Goal: Check status: Check status

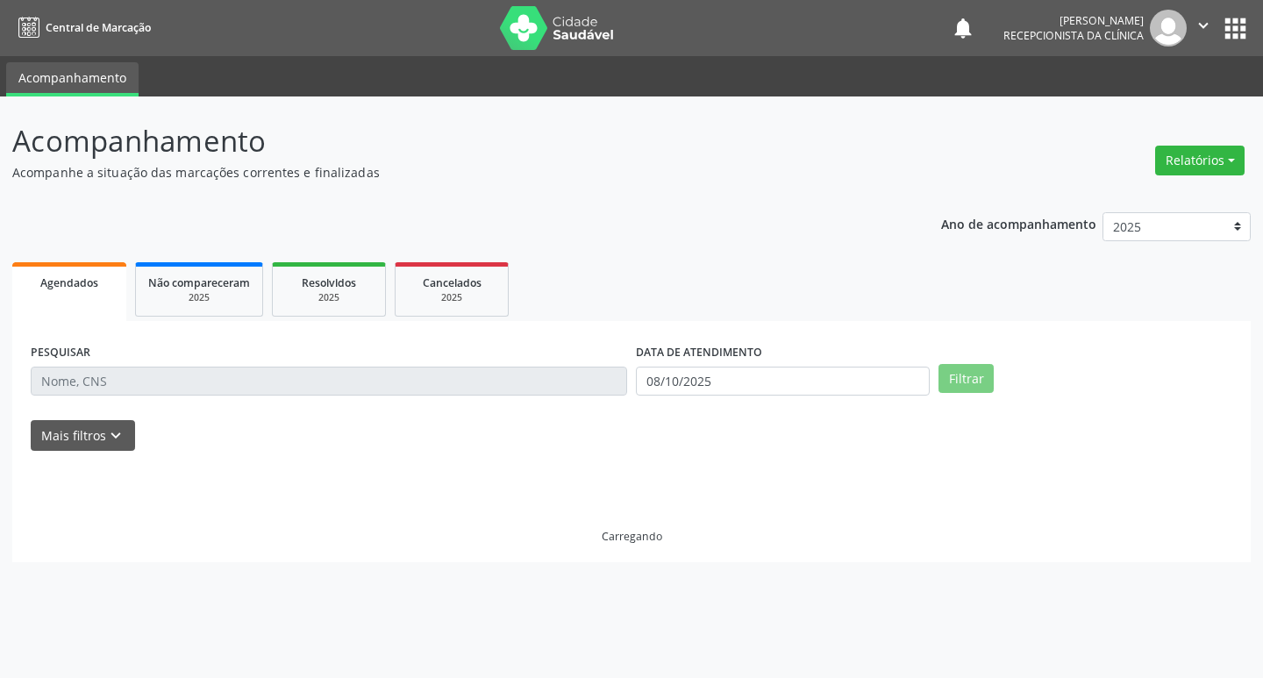
click at [463, 379] on input "text" at bounding box center [329, 382] width 597 height 30
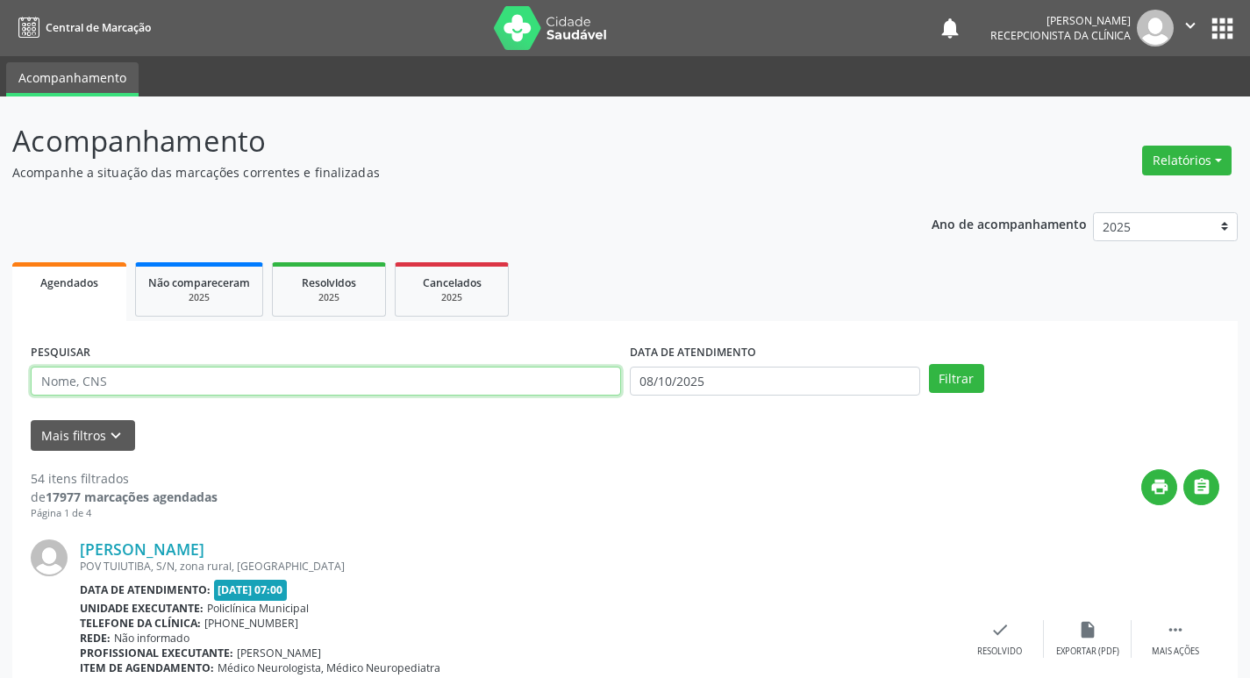
click at [269, 379] on input "text" at bounding box center [326, 382] width 590 height 30
type input "marile"
click at [929, 364] on button "Filtrar" at bounding box center [956, 379] width 55 height 30
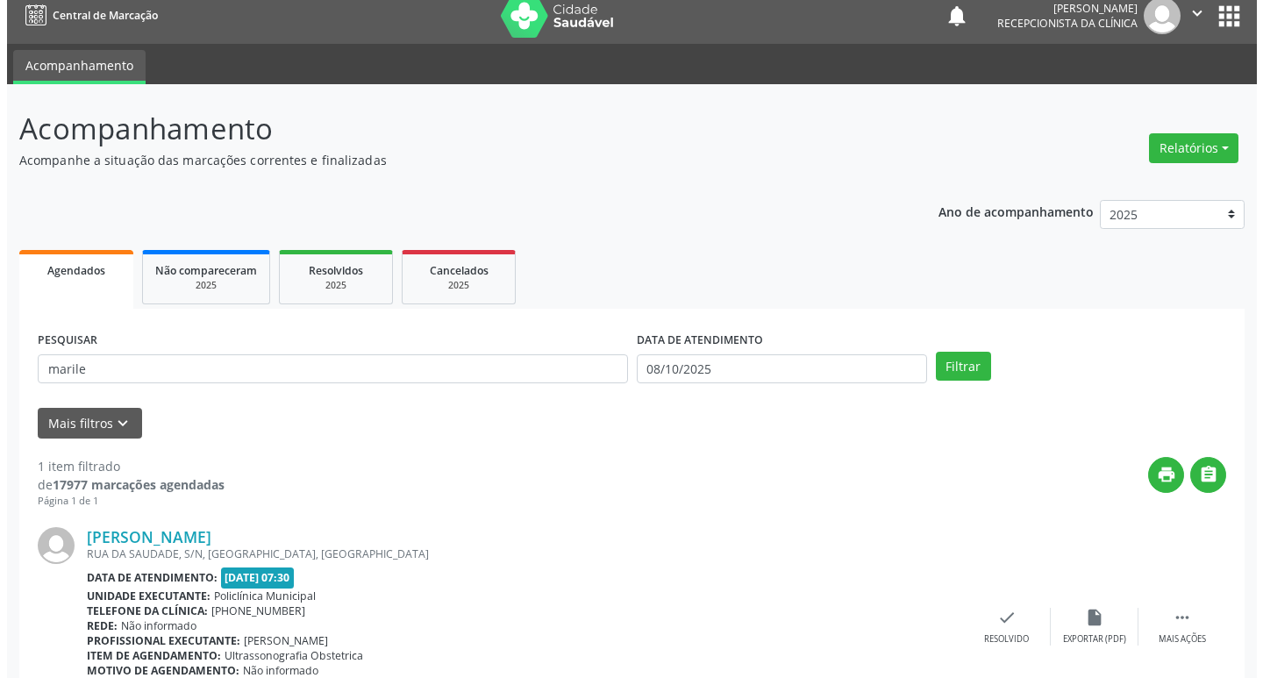
scroll to position [111, 0]
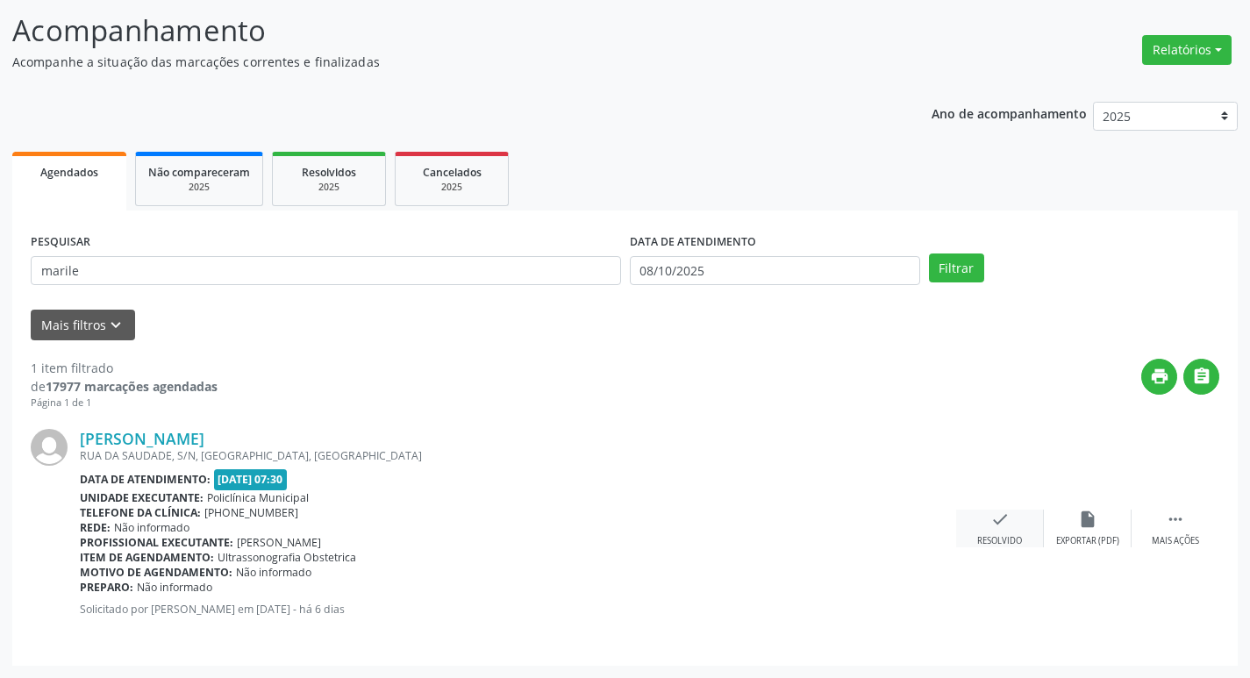
click at [990, 518] on icon "check" at bounding box center [999, 519] width 19 height 19
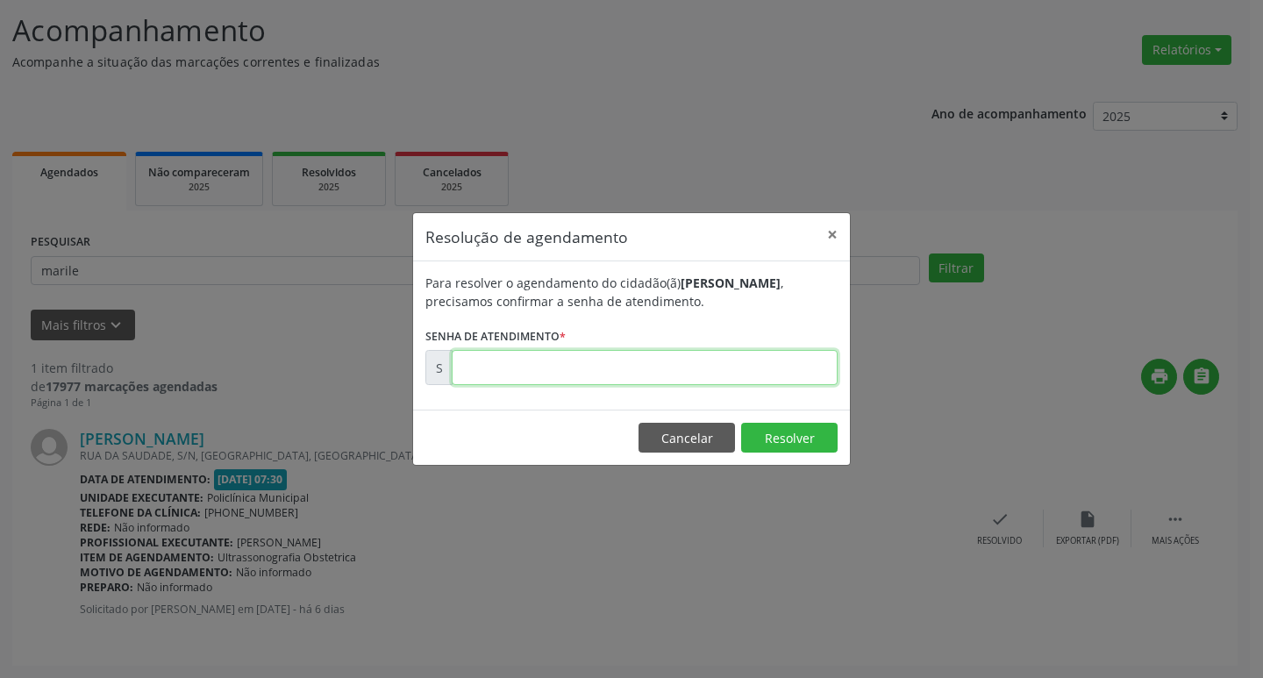
click at [525, 366] on input "text" at bounding box center [645, 367] width 386 height 35
type input "00180344"
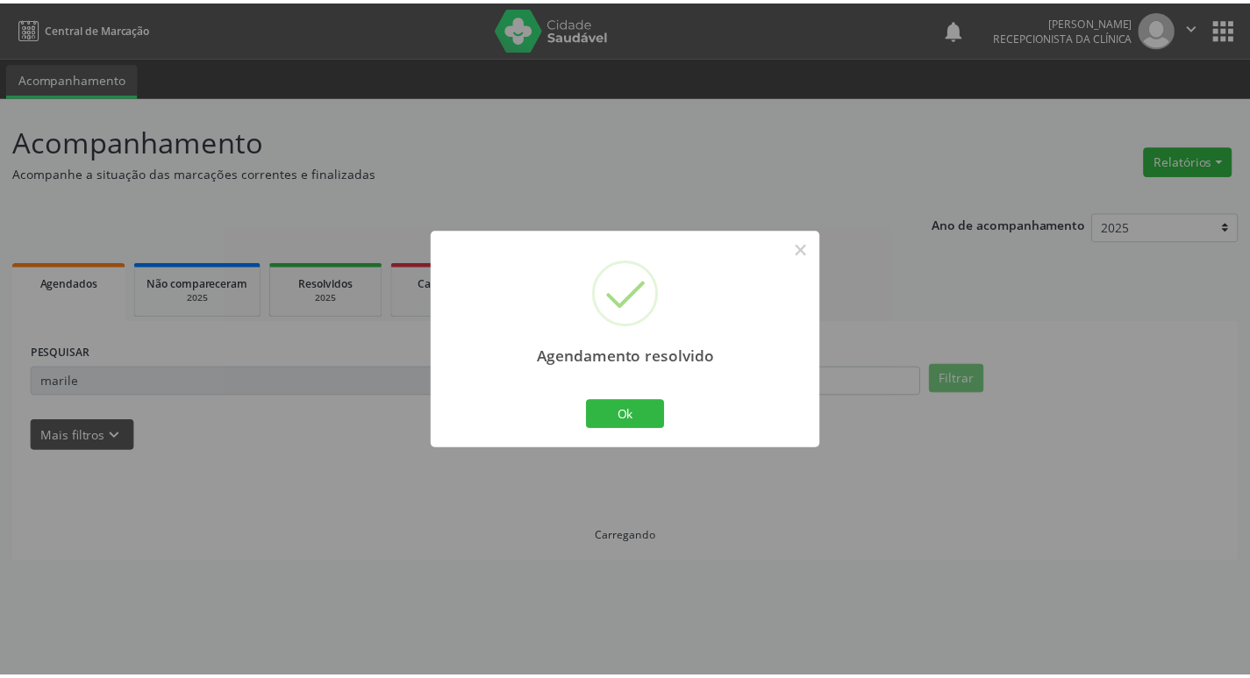
scroll to position [0, 0]
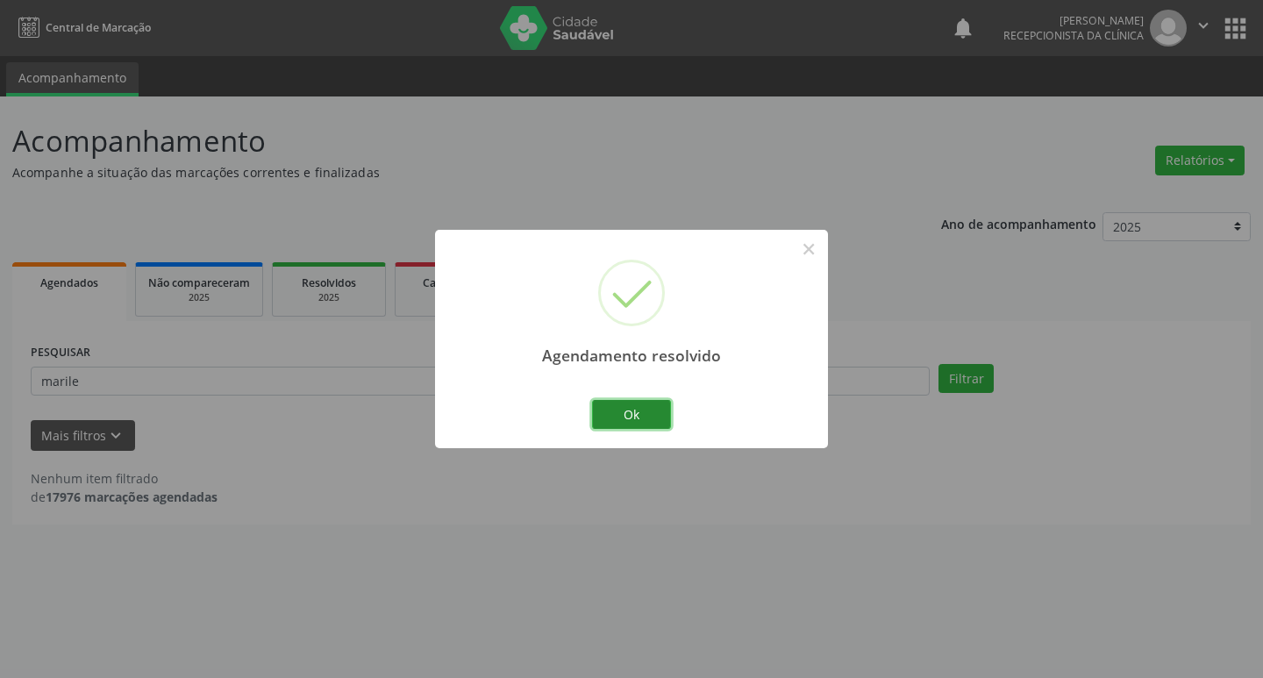
click at [622, 411] on button "Ok" at bounding box center [631, 415] width 79 height 30
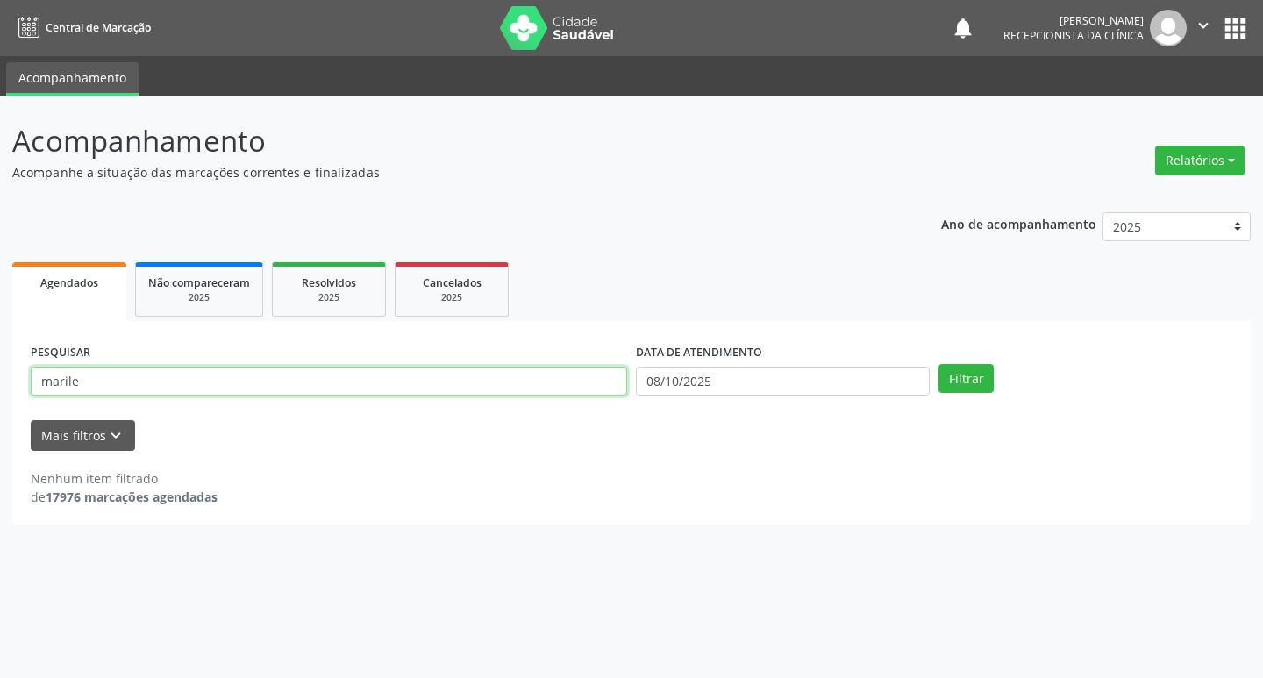
click at [250, 386] on input "marile" at bounding box center [329, 382] width 597 height 30
click at [939, 364] on button "Filtrar" at bounding box center [966, 379] width 55 height 30
drag, startPoint x: 411, startPoint y: 409, endPoint x: 385, endPoint y: 394, distance: 30.2
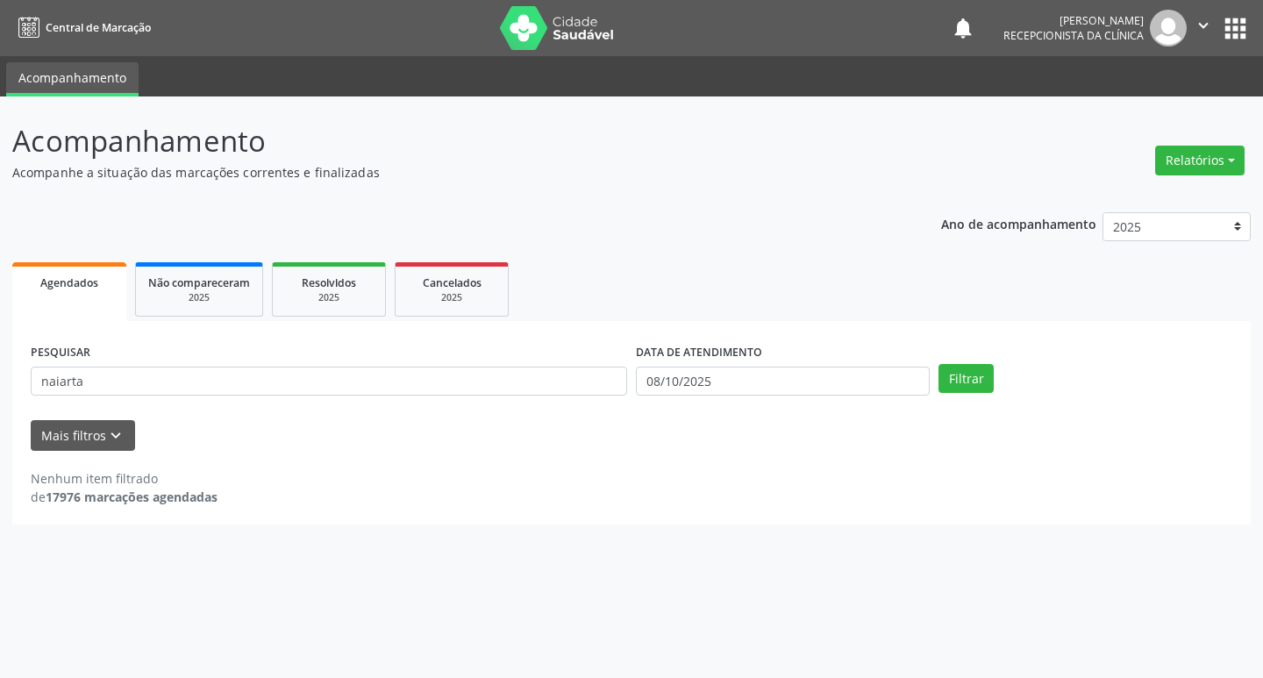
click at [395, 399] on form "PESQUISAR naiarta DATA DE ATENDIMENTO [DATE] Filtrar UNIDADE DE REFERÊNCIA Sele…" at bounding box center [632, 394] width 1202 height 111
click at [371, 390] on input "naiarta" at bounding box center [329, 382] width 597 height 30
type input "naiara"
click at [939, 364] on button "Filtrar" at bounding box center [966, 379] width 55 height 30
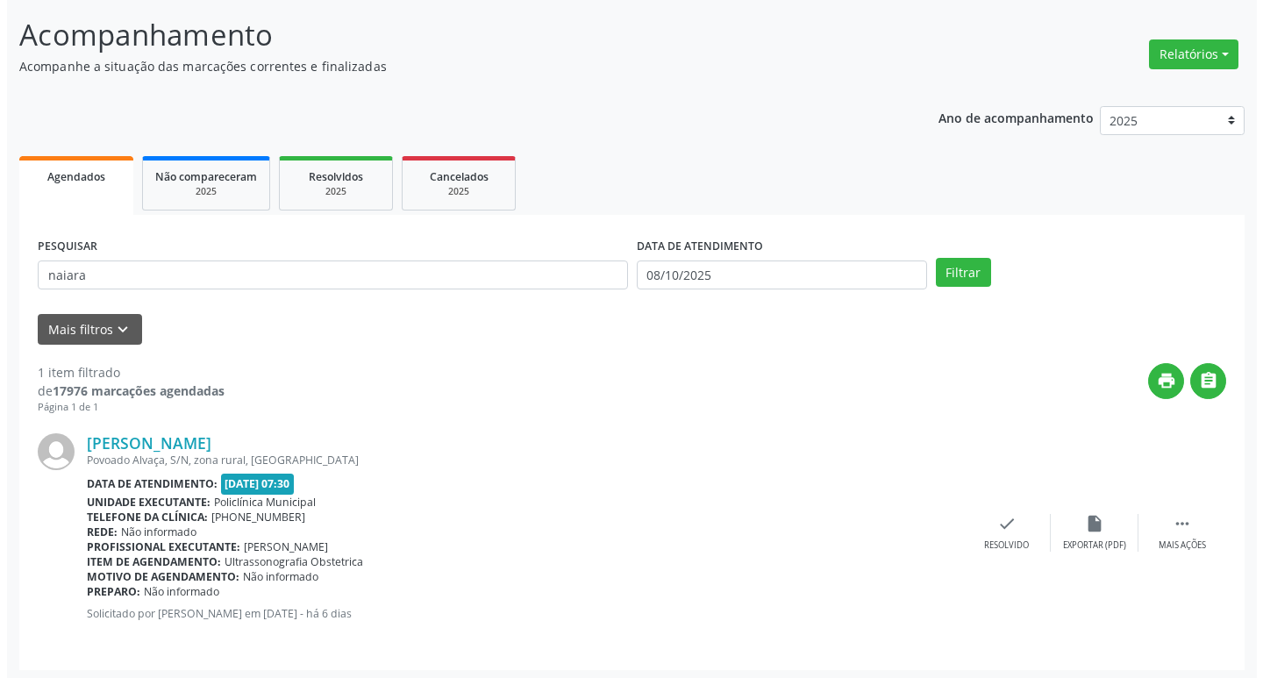
scroll to position [111, 0]
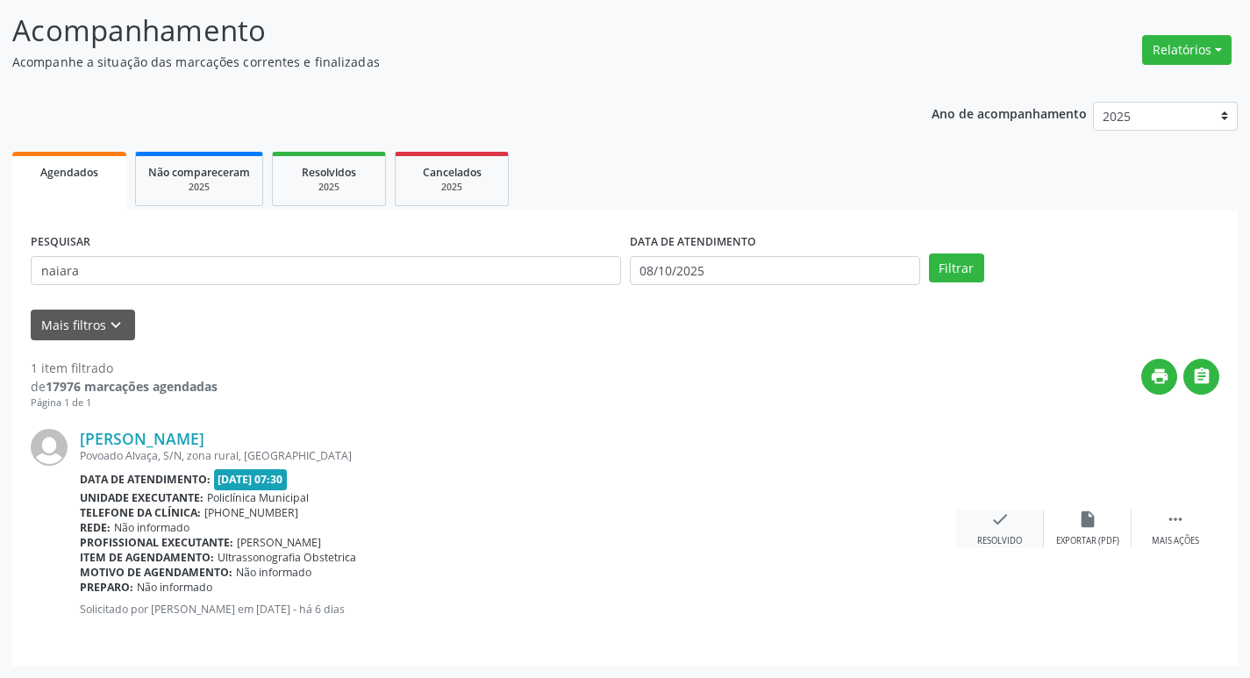
click at [1007, 512] on icon "check" at bounding box center [999, 519] width 19 height 19
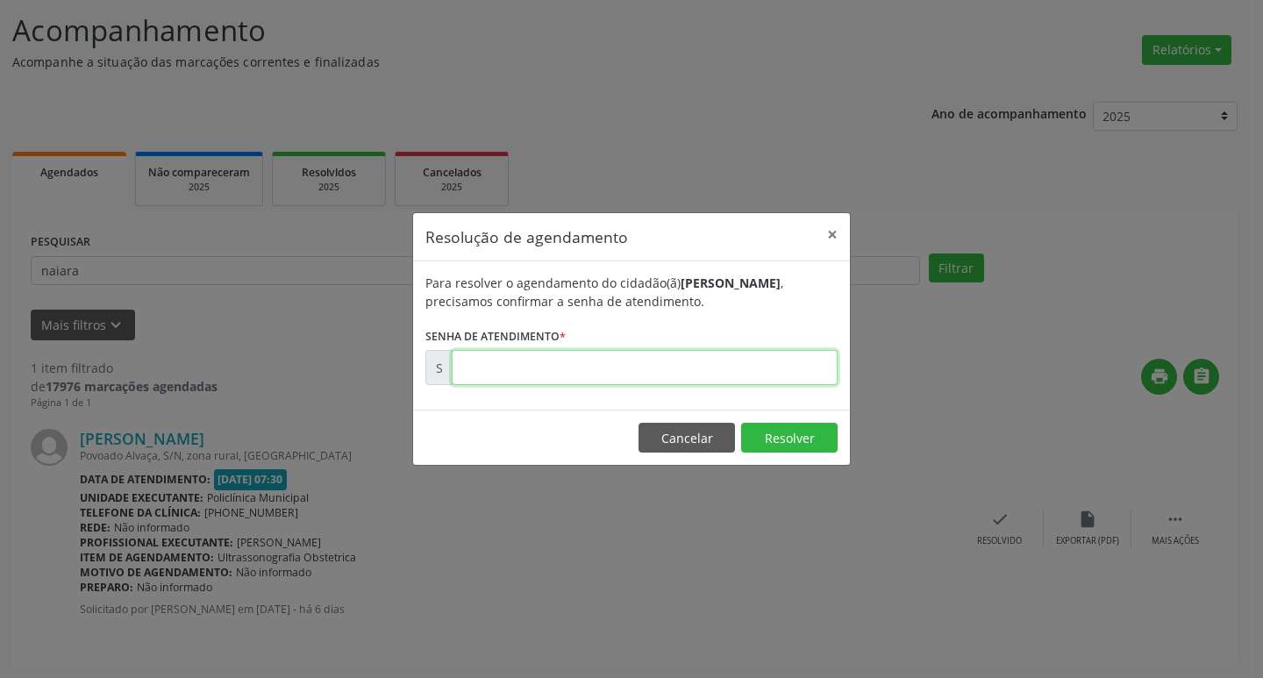
click at [551, 374] on input "text" at bounding box center [645, 367] width 386 height 35
type input "00180370"
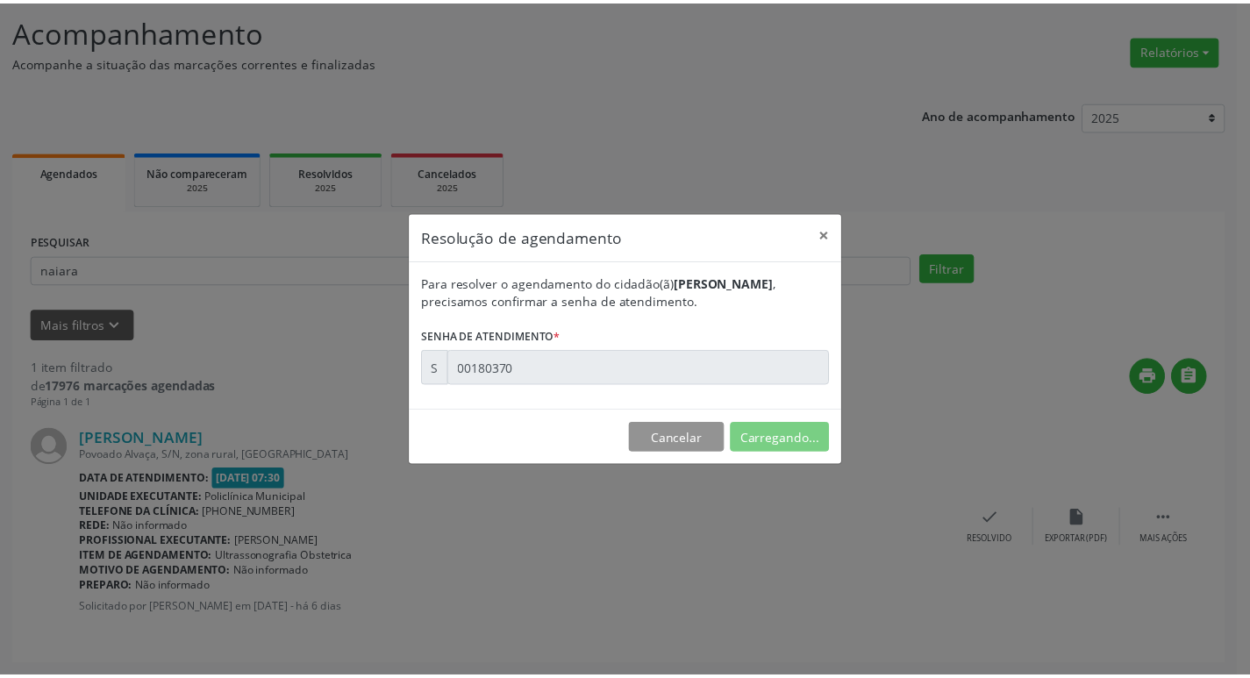
scroll to position [0, 0]
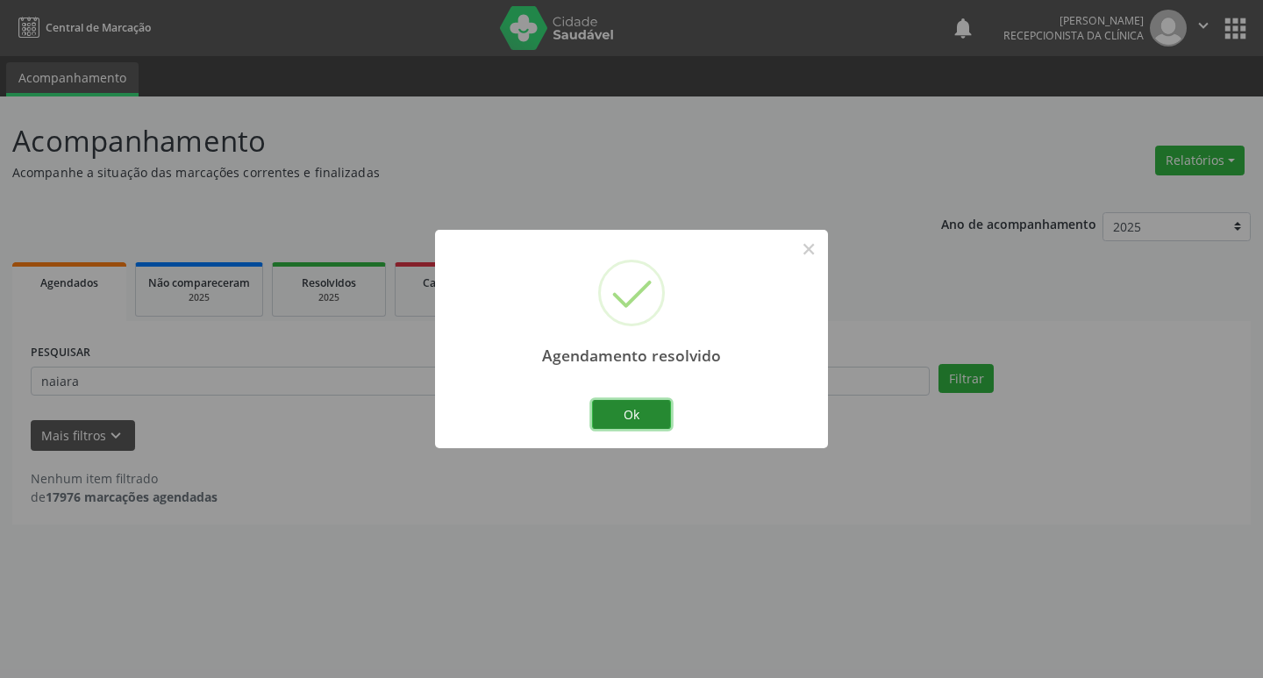
click at [612, 401] on button "Ok" at bounding box center [631, 415] width 79 height 30
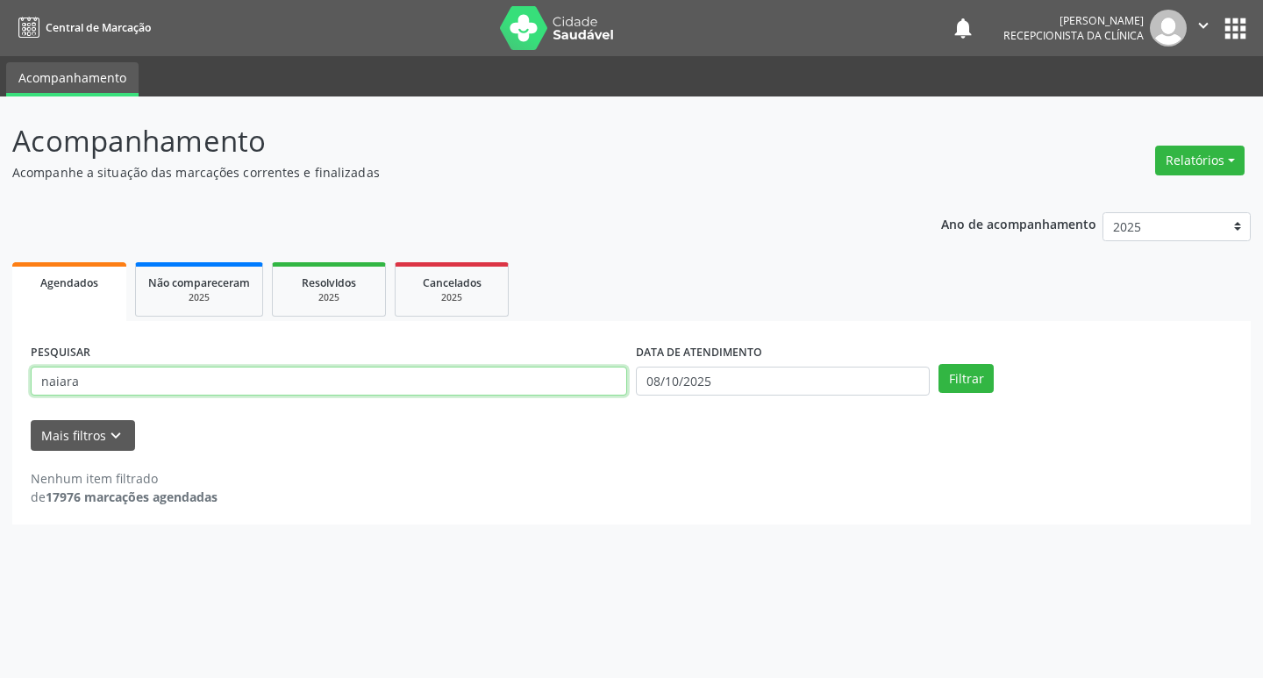
click at [317, 391] on input "naiara" at bounding box center [329, 382] width 597 height 30
click at [317, 392] on input "naiara" at bounding box center [329, 382] width 597 height 30
type input "clau"
click at [939, 364] on button "Filtrar" at bounding box center [966, 379] width 55 height 30
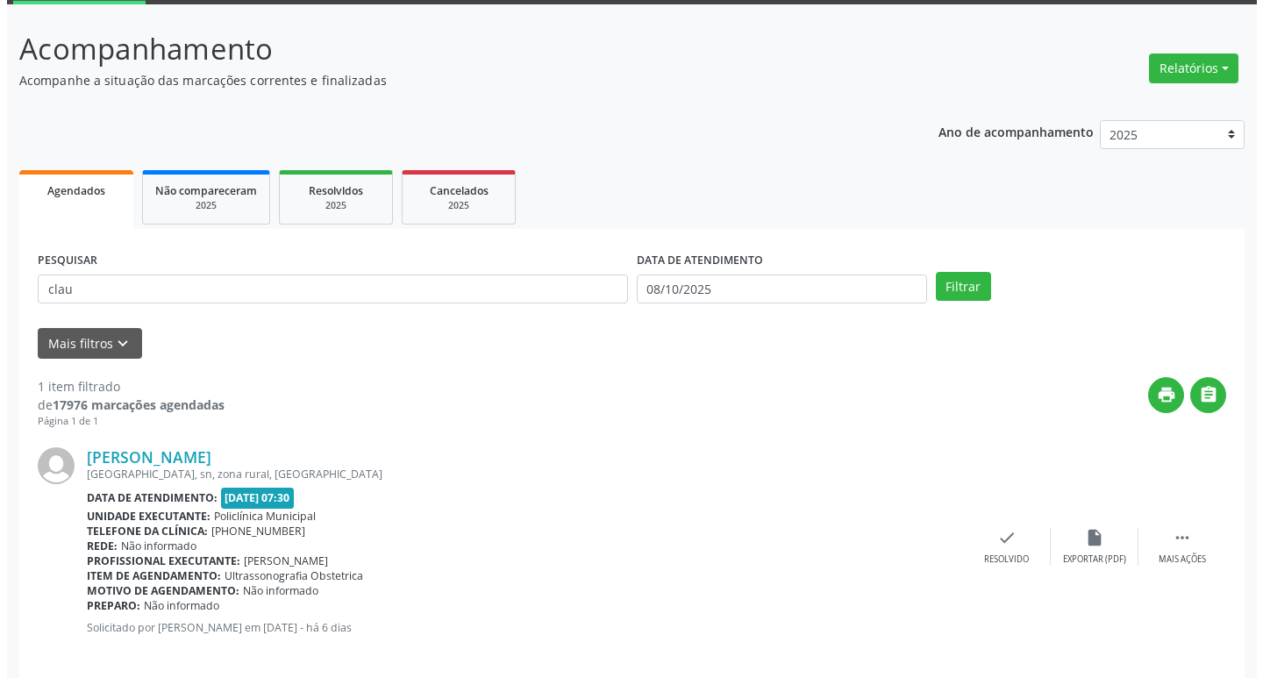
scroll to position [111, 0]
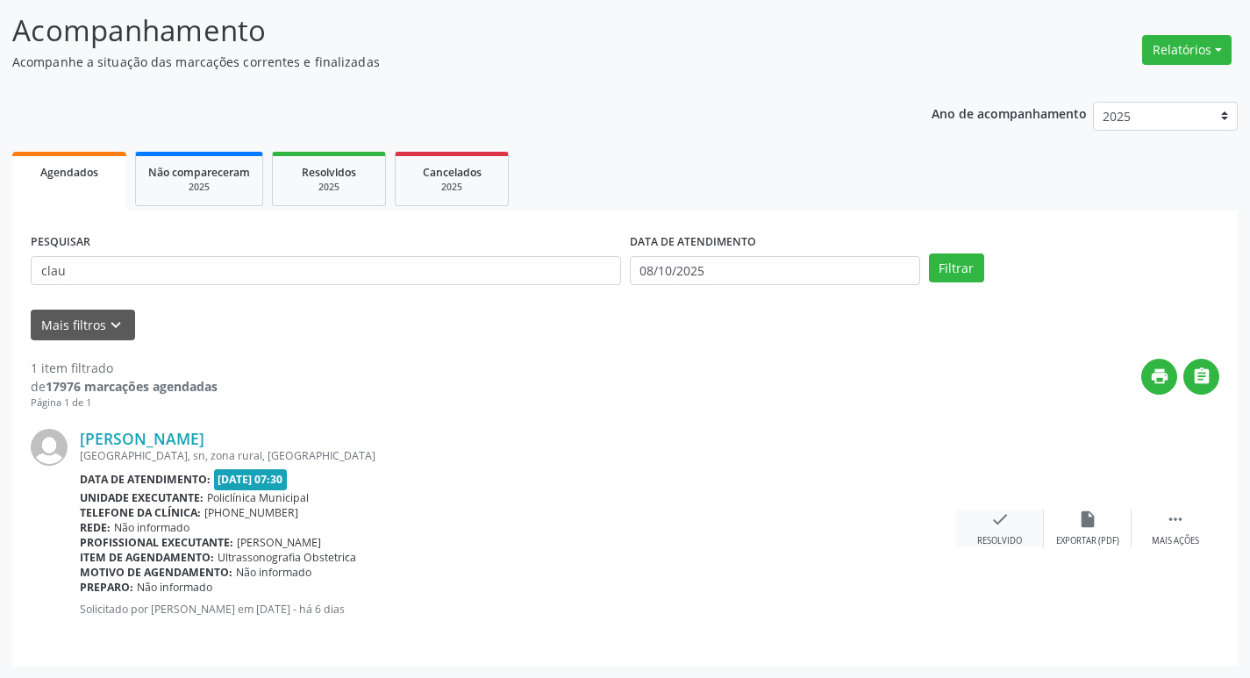
click at [990, 523] on icon "check" at bounding box center [999, 519] width 19 height 19
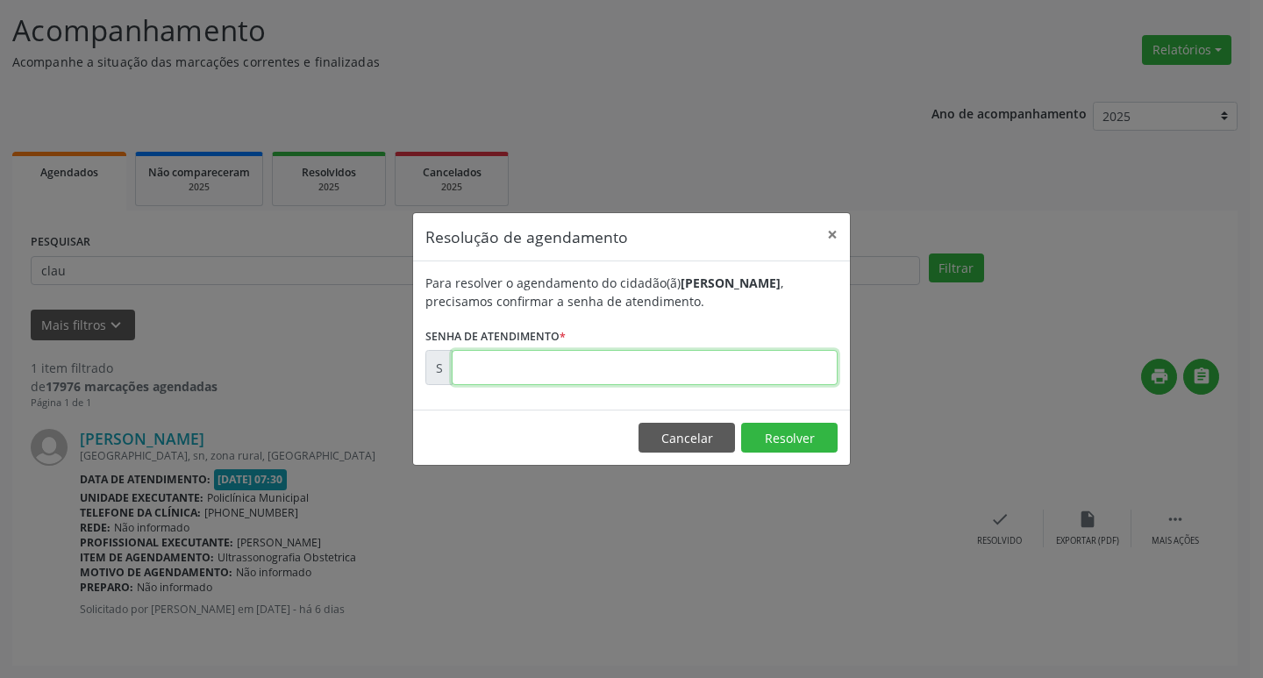
click at [544, 368] on input "text" at bounding box center [645, 367] width 386 height 35
type input "00180334"
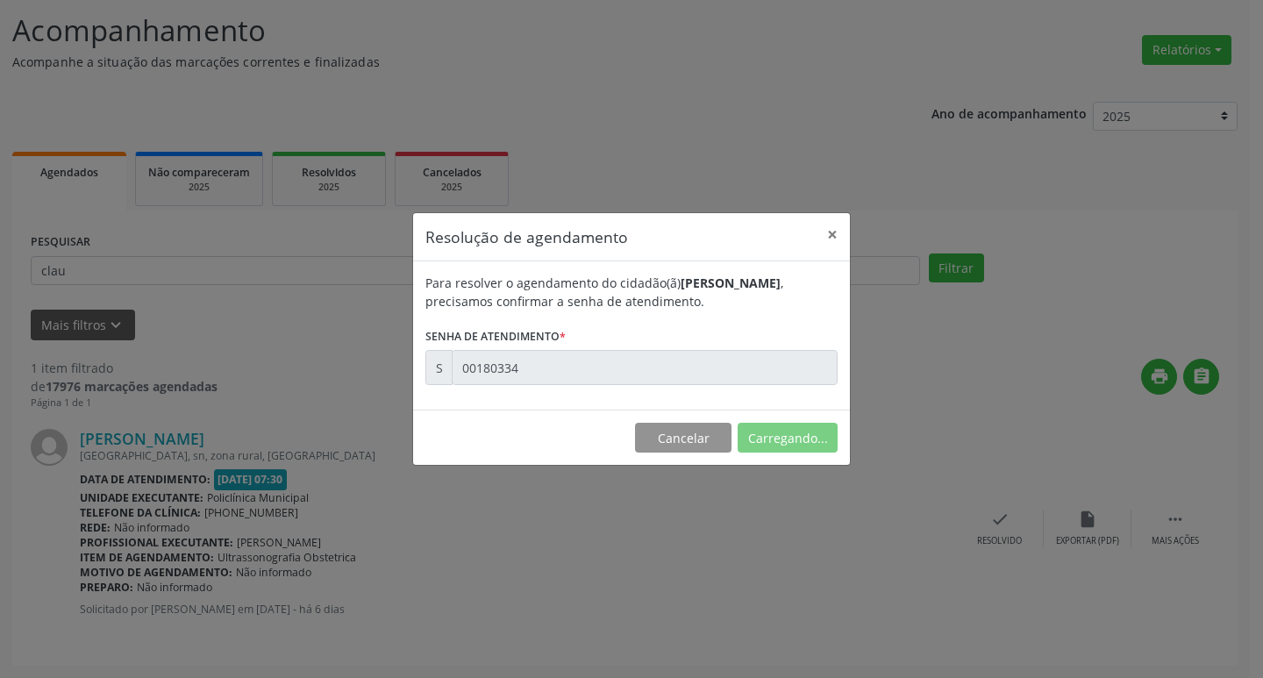
scroll to position [0, 0]
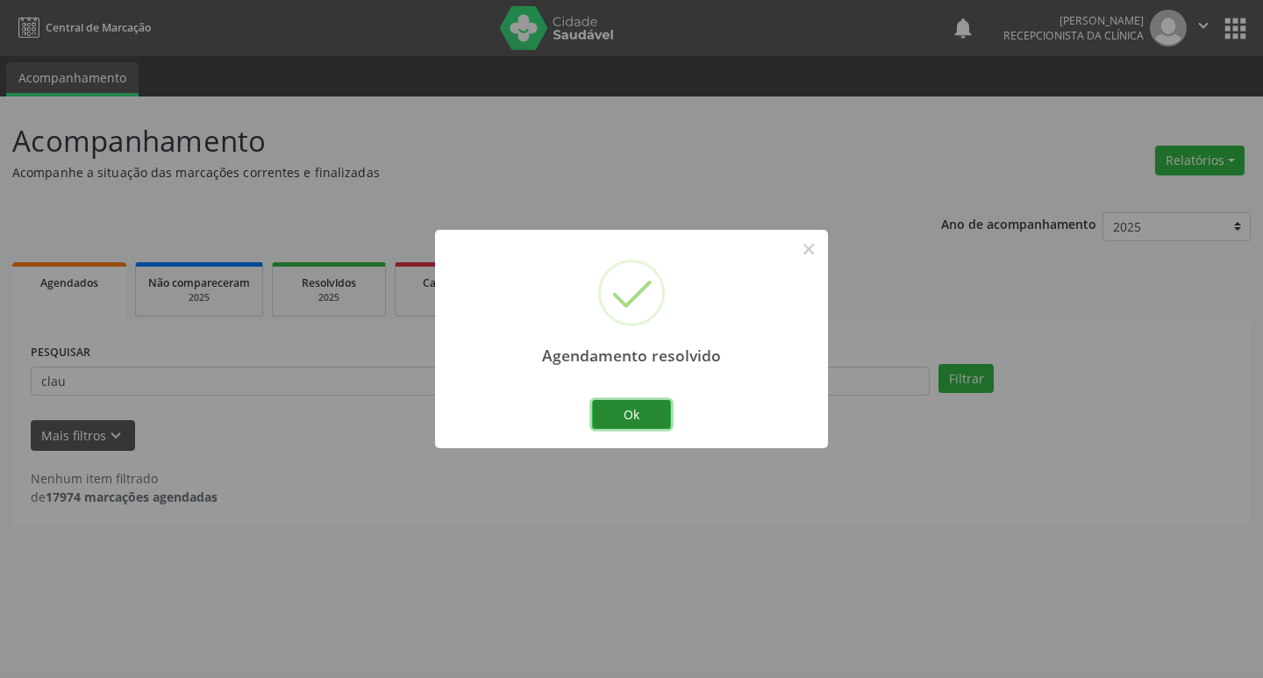
click at [611, 420] on button "Ok" at bounding box center [631, 415] width 79 height 30
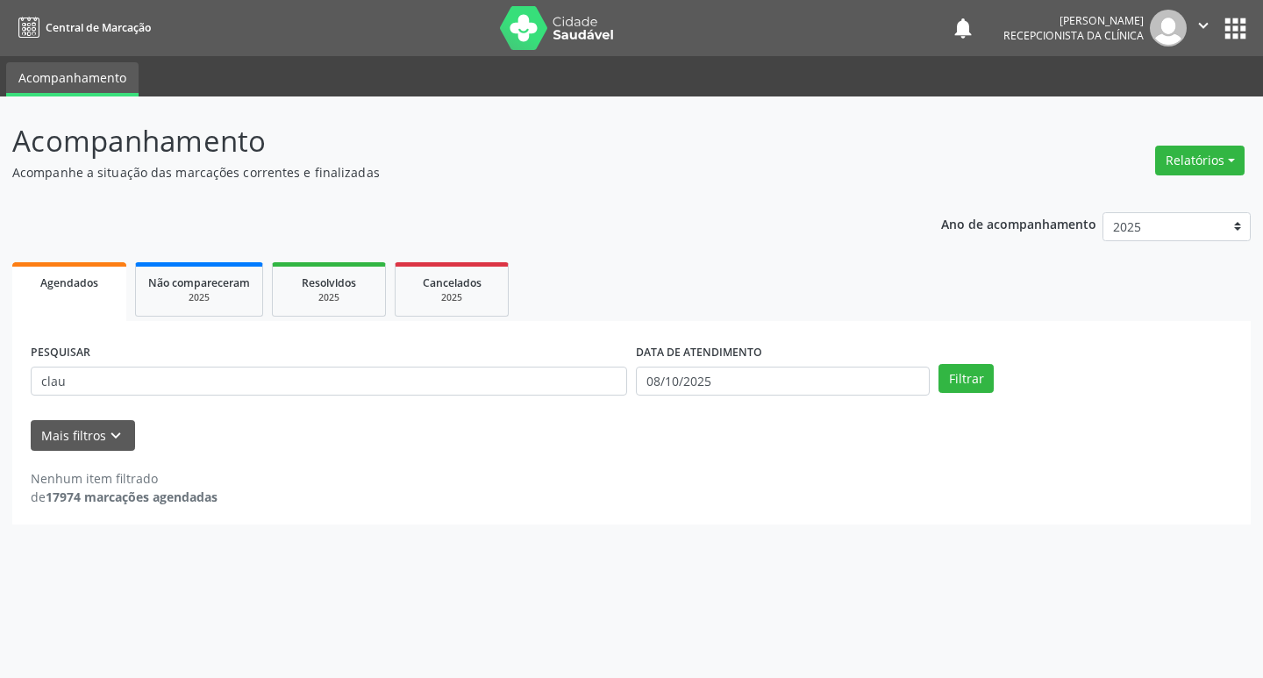
click at [544, 397] on div "PESQUISAR clau" at bounding box center [328, 373] width 605 height 68
click at [532, 370] on input "clau" at bounding box center [329, 382] width 597 height 30
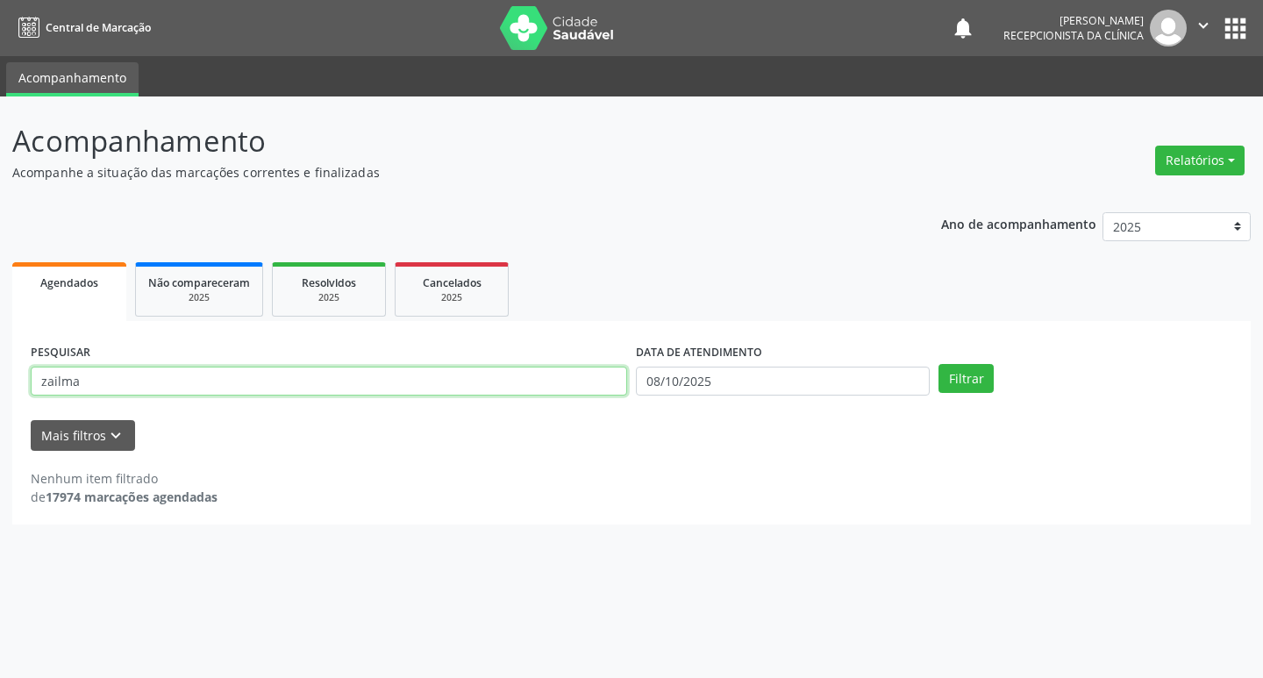
type input "zailma"
click at [939, 364] on button "Filtrar" at bounding box center [966, 379] width 55 height 30
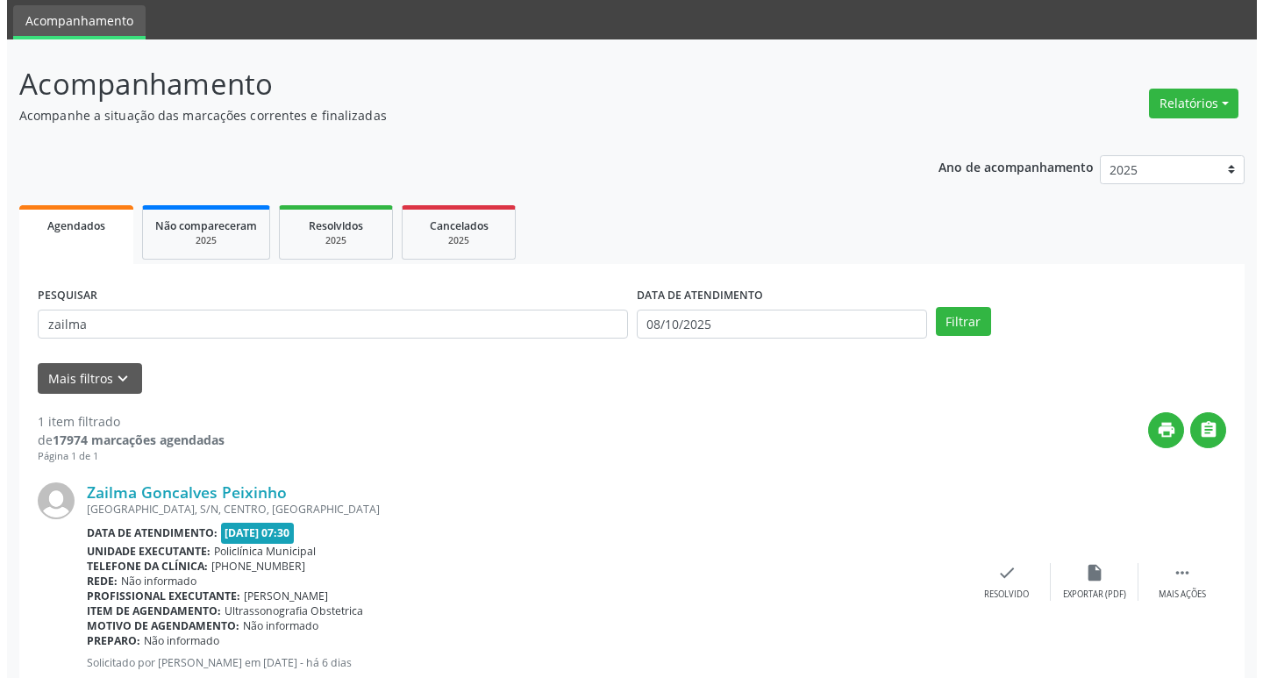
scroll to position [111, 0]
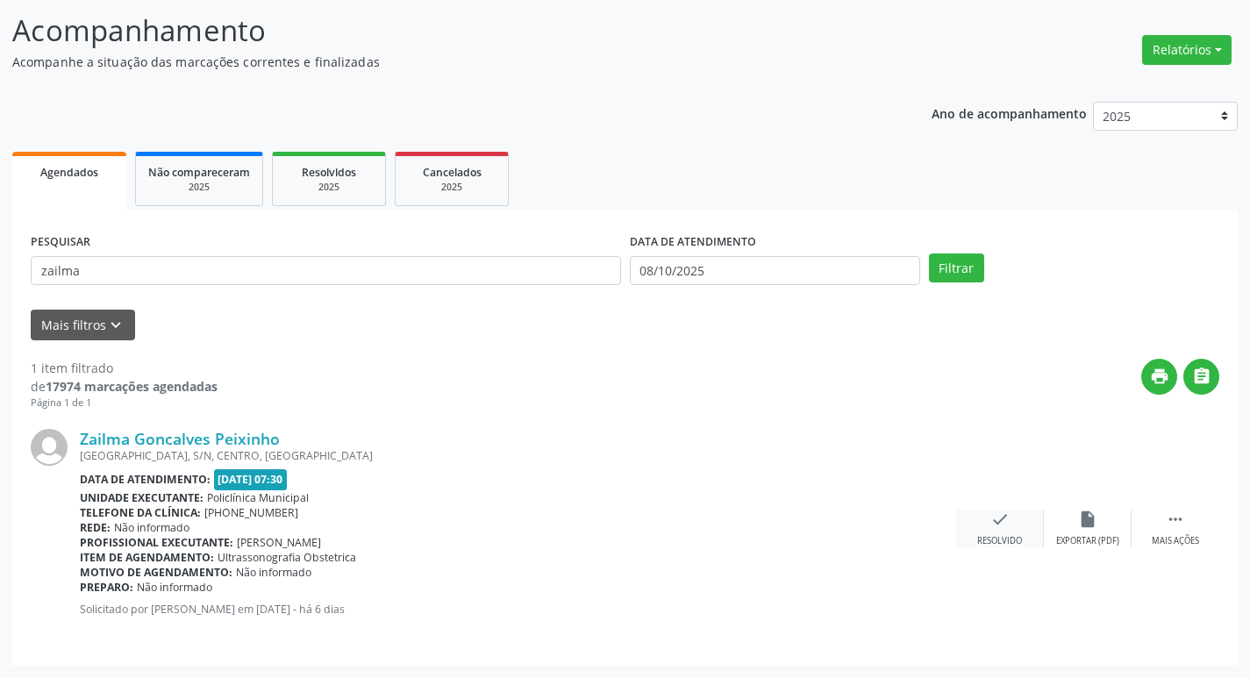
click at [989, 512] on div "check Resolvido" at bounding box center [1000, 529] width 88 height 38
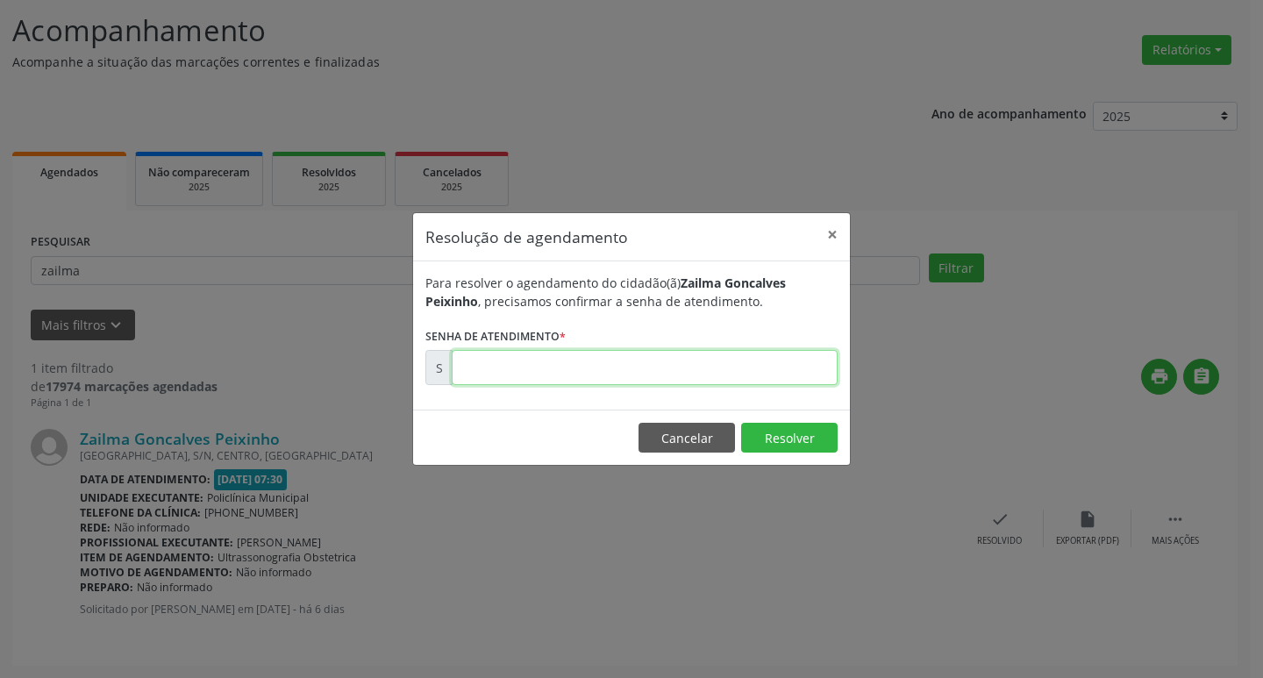
click at [603, 366] on input "text" at bounding box center [645, 367] width 386 height 35
type input "00180347"
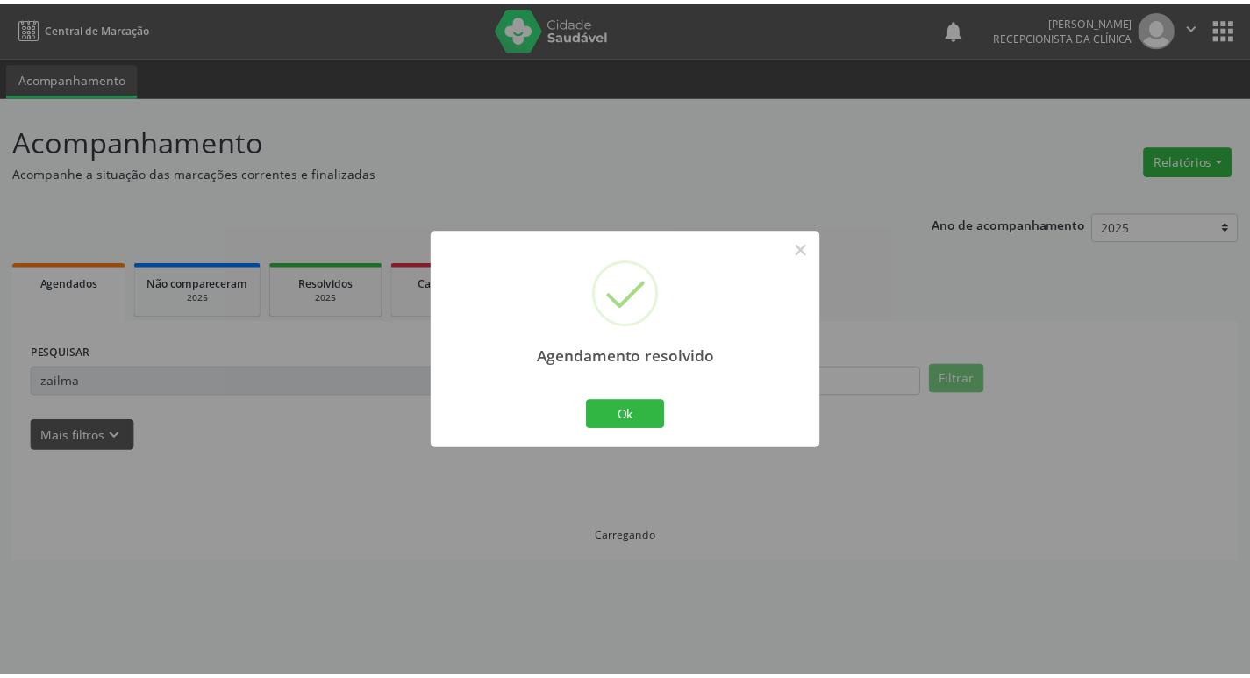
scroll to position [0, 0]
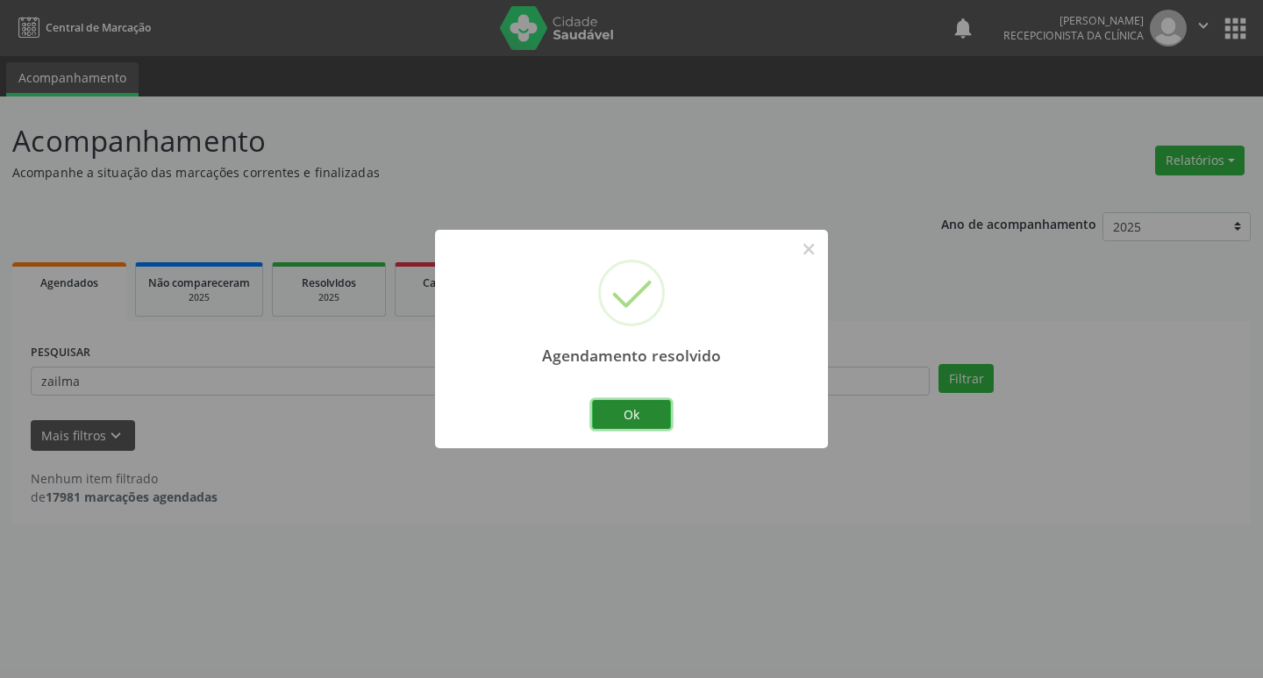
click at [627, 425] on button "Ok" at bounding box center [631, 415] width 79 height 30
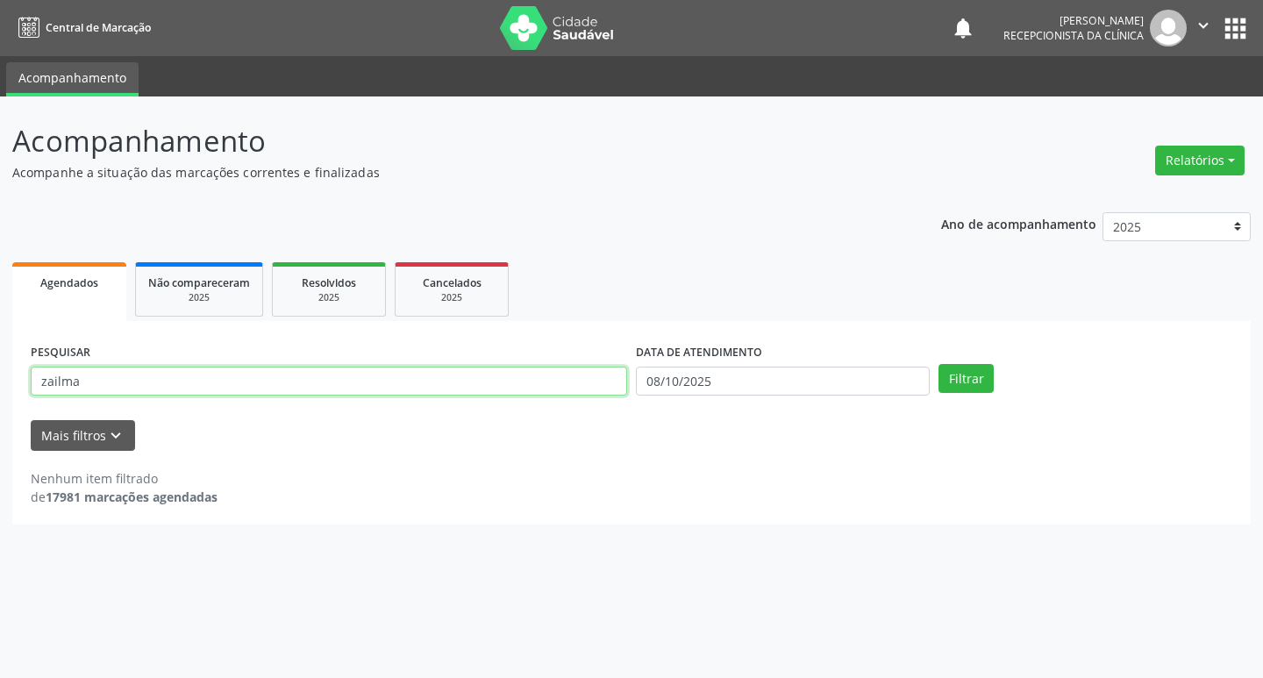
click at [125, 368] on input "zailma" at bounding box center [329, 382] width 597 height 30
type input "[PERSON_NAME]"
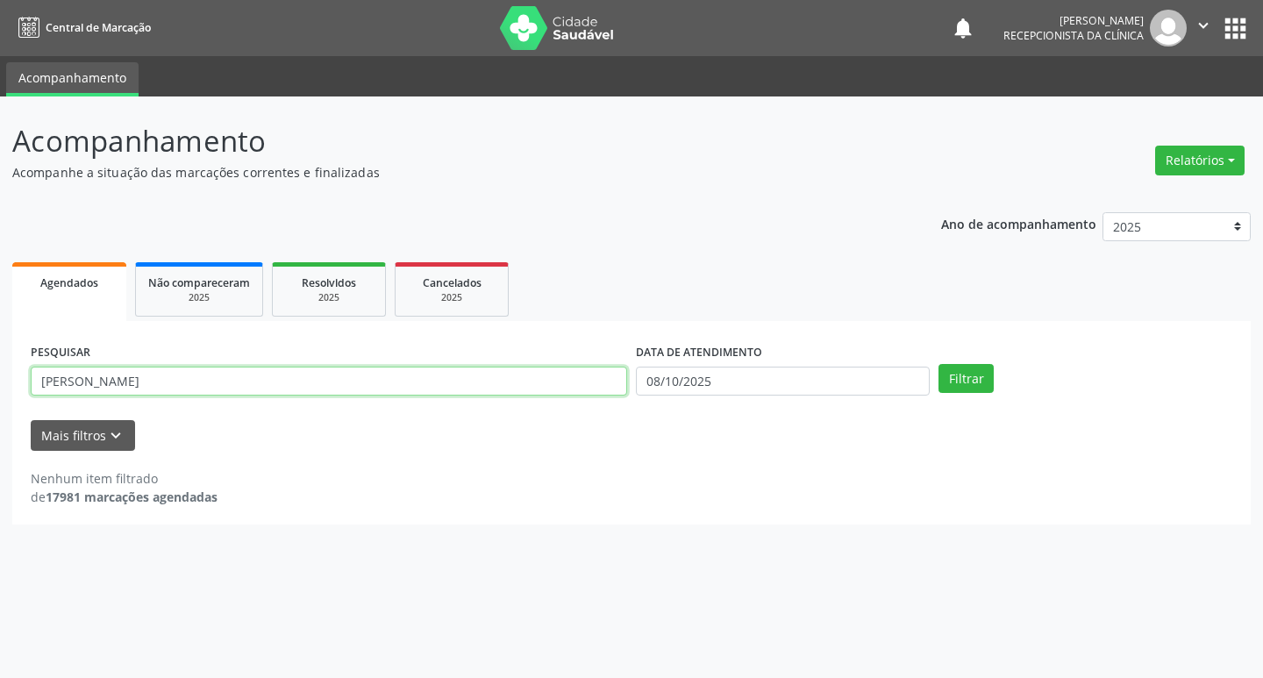
click at [939, 364] on button "Filtrar" at bounding box center [966, 379] width 55 height 30
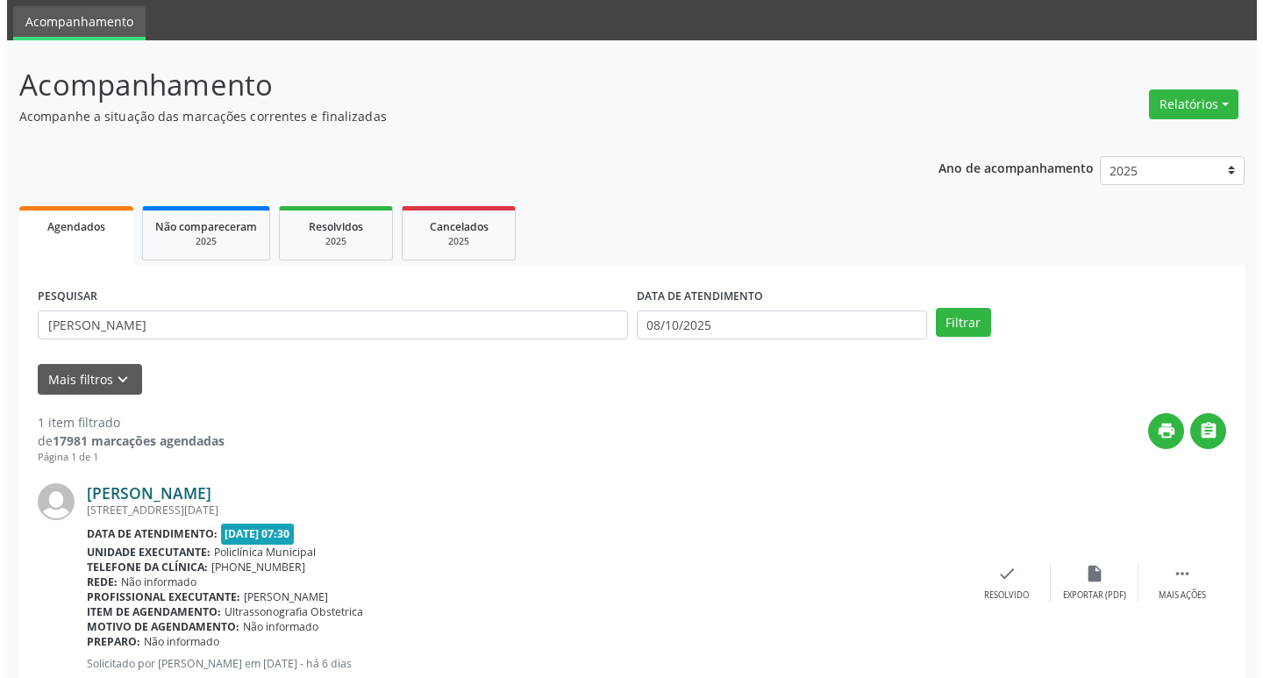
scroll to position [111, 0]
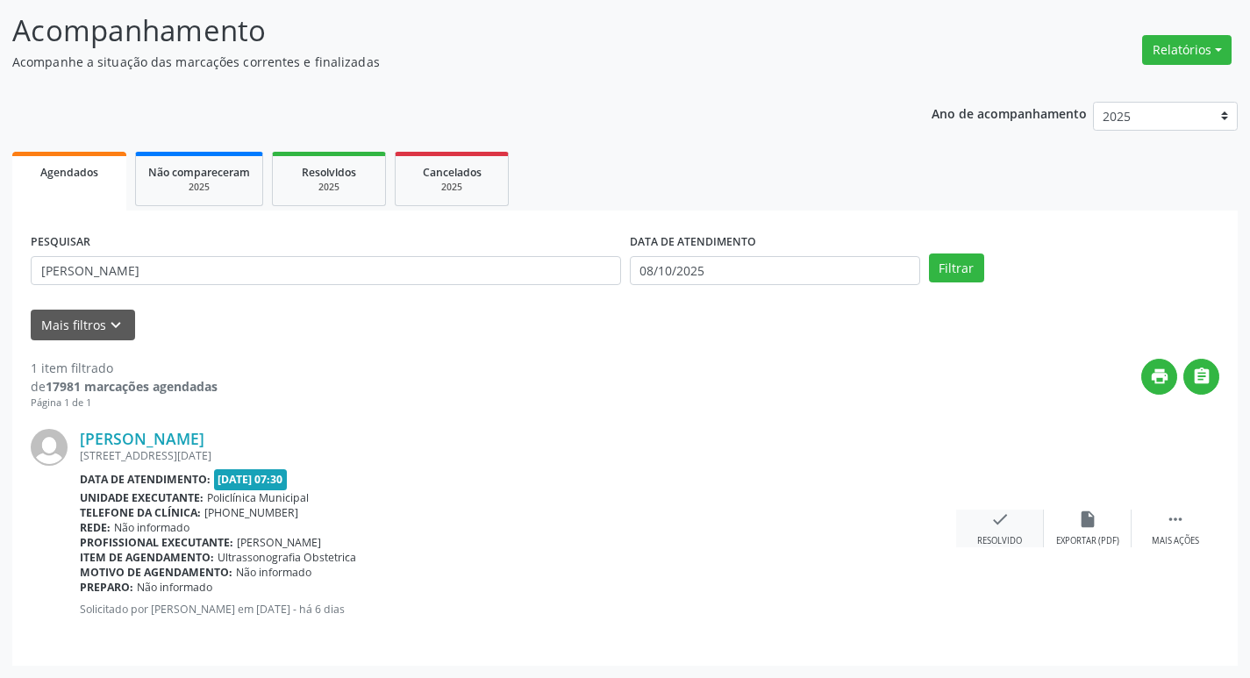
click at [990, 525] on icon "check" at bounding box center [999, 519] width 19 height 19
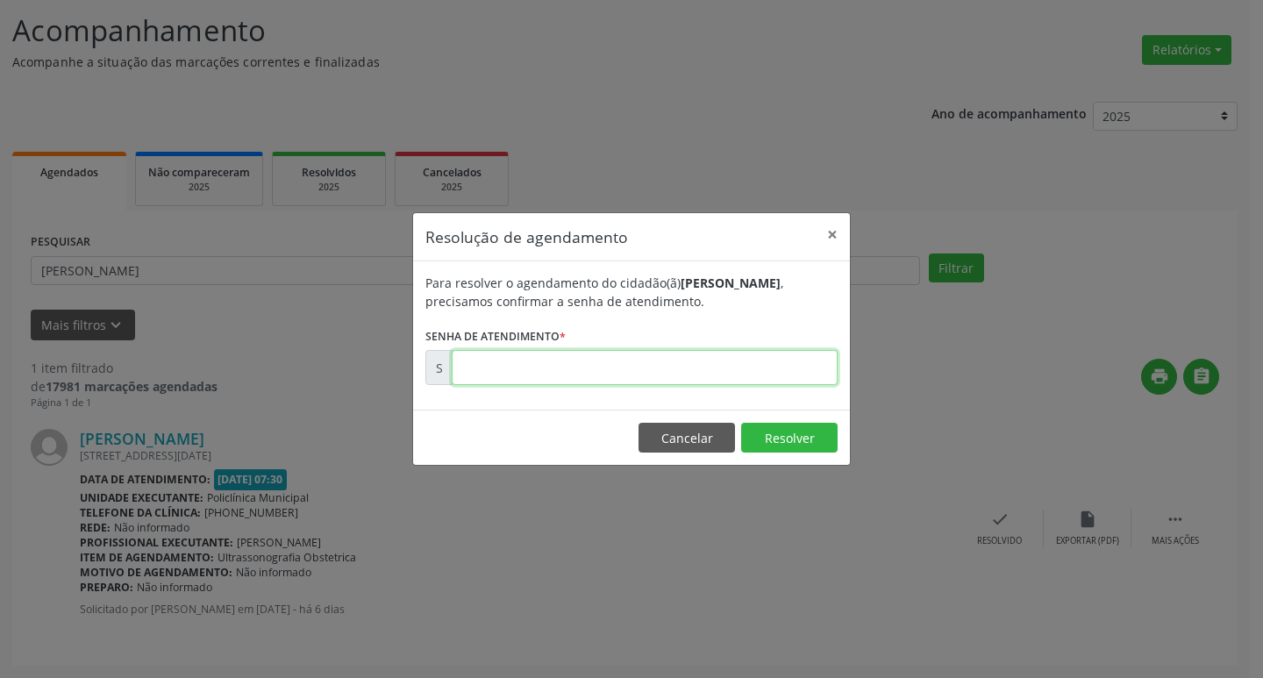
click at [609, 384] on input "text" at bounding box center [645, 367] width 386 height 35
type input "00180349"
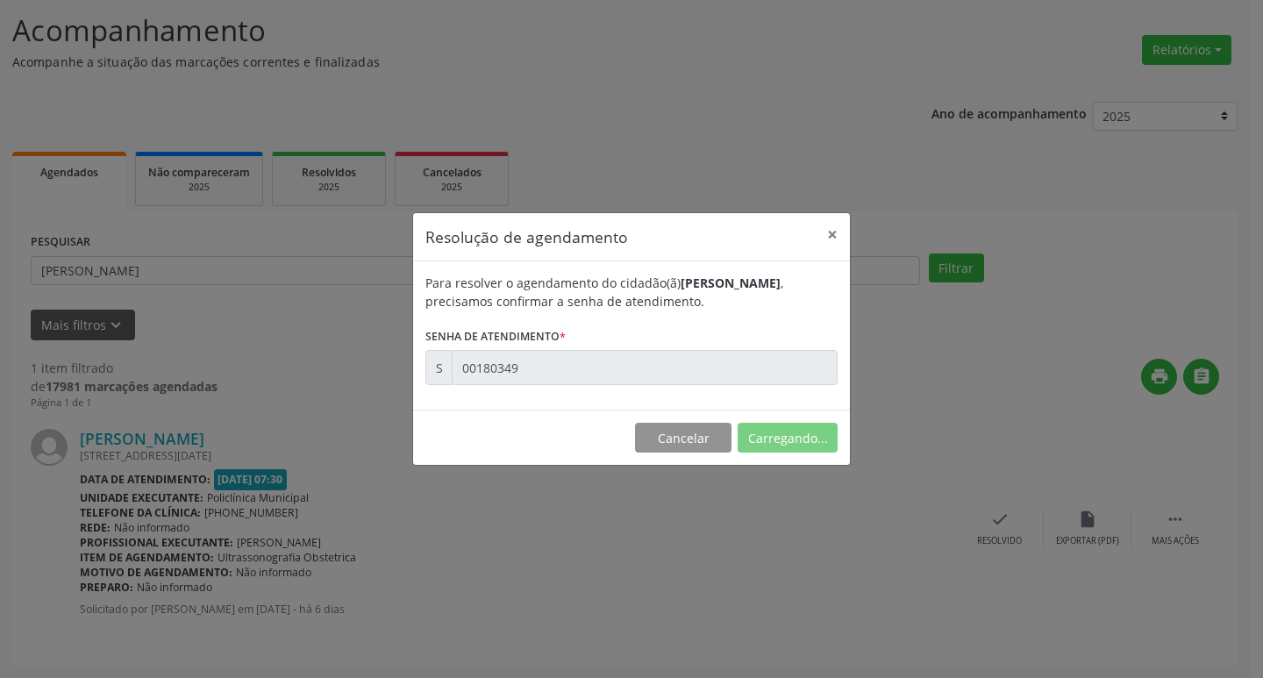
scroll to position [0, 0]
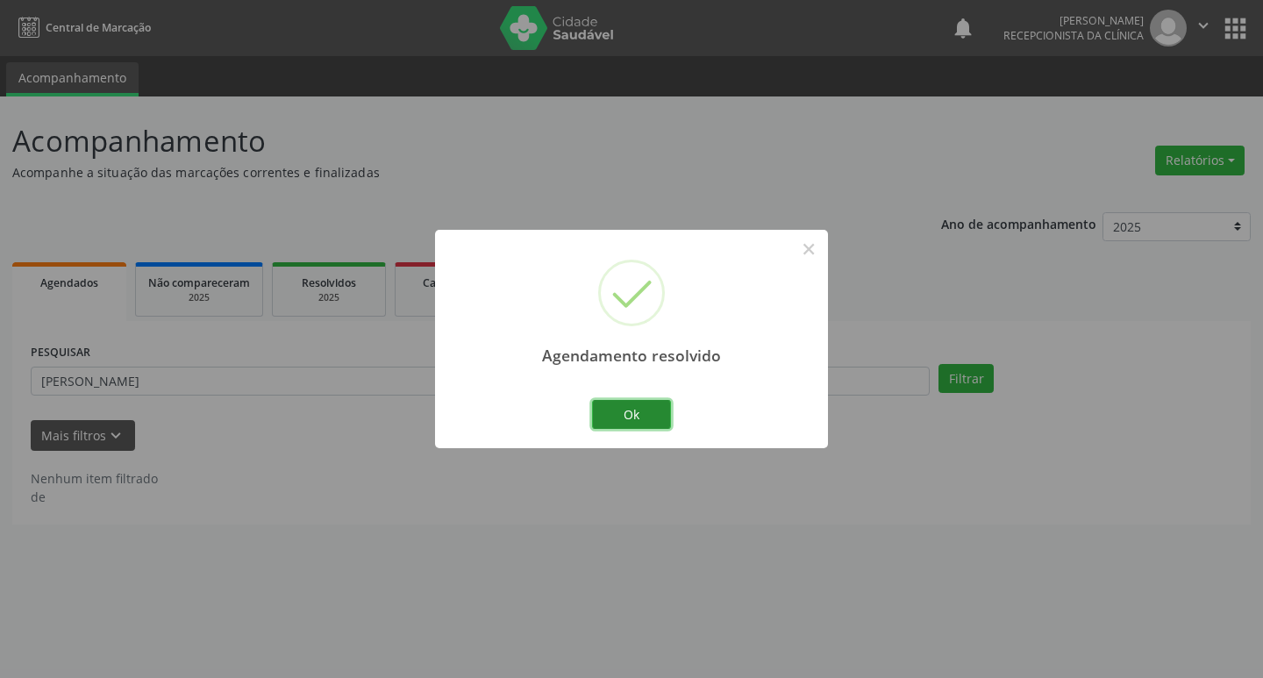
click at [622, 405] on button "Ok" at bounding box center [631, 415] width 79 height 30
